Goal: Information Seeking & Learning: Learn about a topic

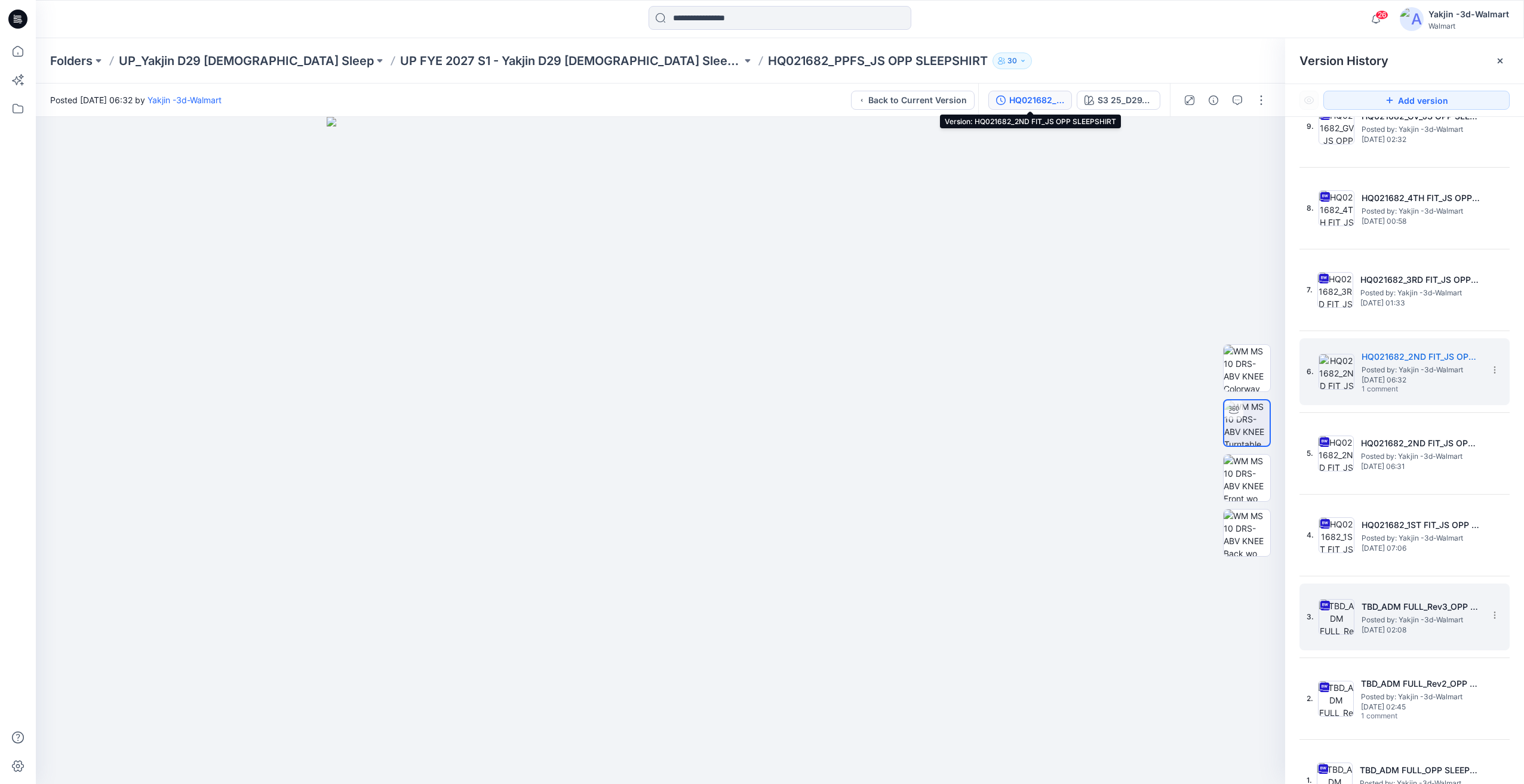
scroll to position [145, 0]
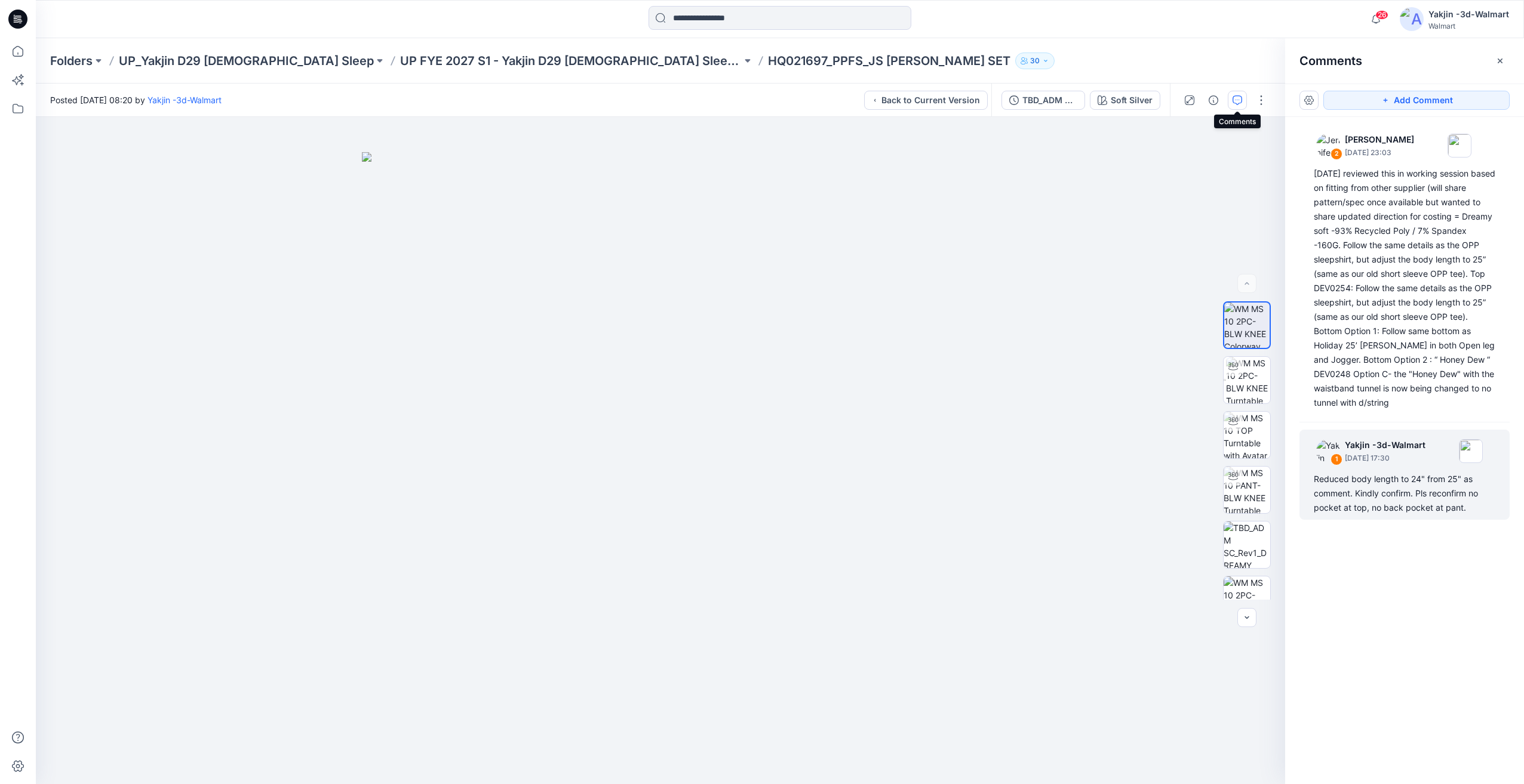
scroll to position [145, 0]
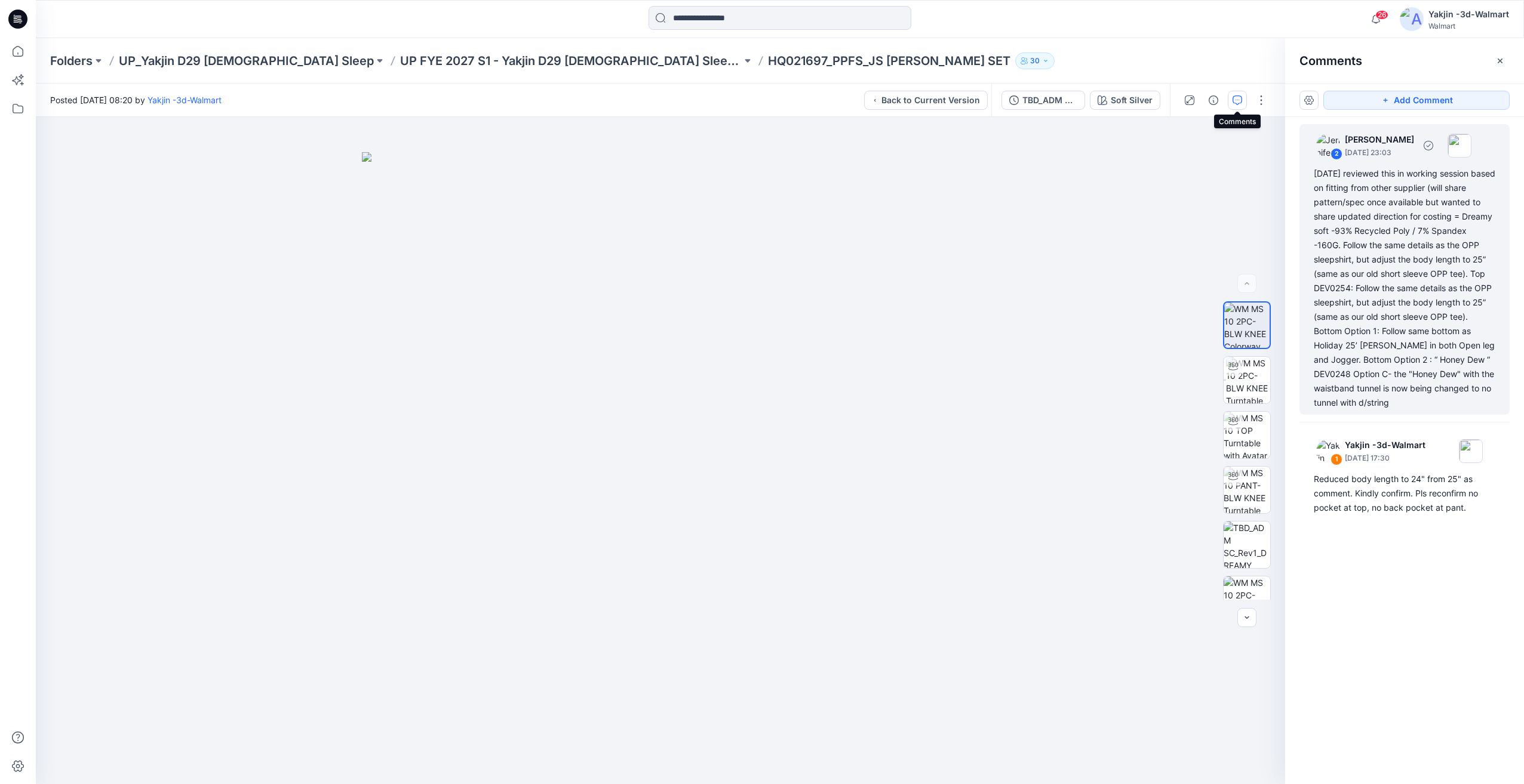
click at [1401, 307] on div "[DATE] reviewed this in working session based on fitting from other supplier (w…" at bounding box center [1404, 288] width 182 height 244
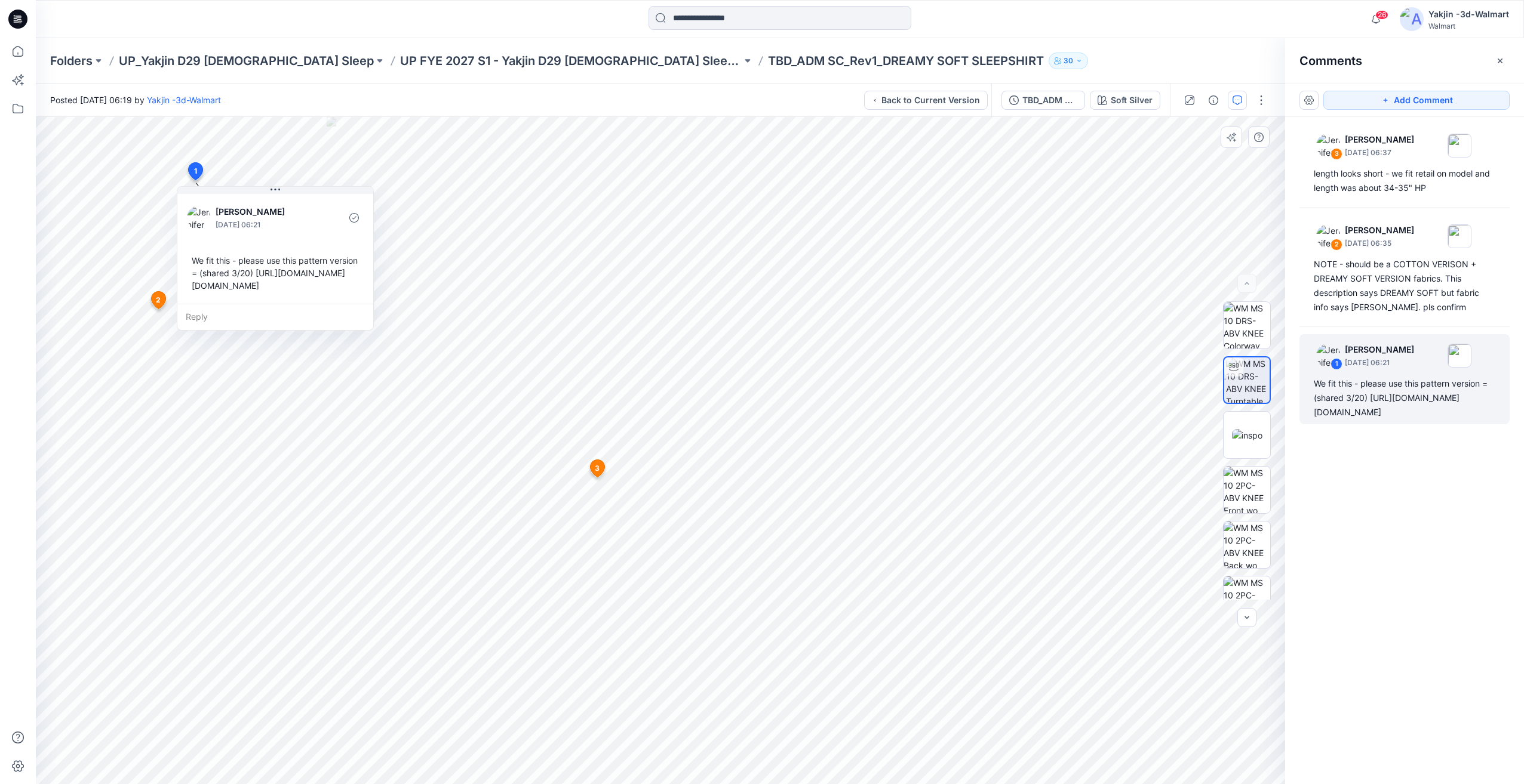
scroll to position [8, 0]
click at [1386, 584] on div "3 Jennifer Yerkes March 28, 2025 06:37 length looks short - we fit retail on mo…" at bounding box center [1404, 429] width 239 height 623
